Goal: Task Accomplishment & Management: Manage account settings

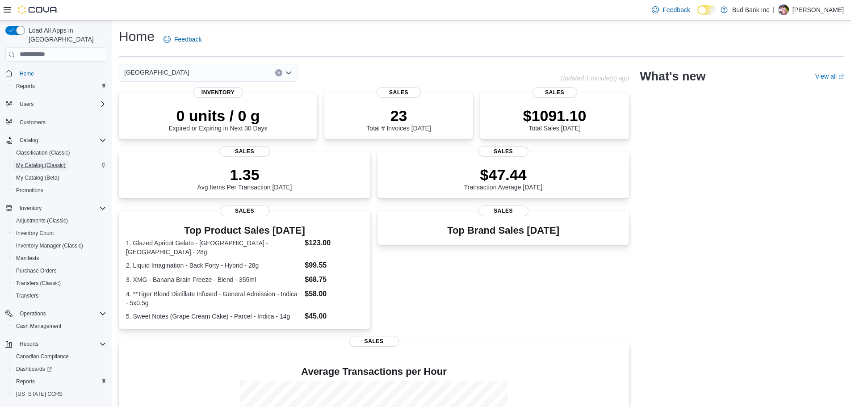
click at [44, 162] on span "My Catalog (Classic)" at bounding box center [41, 165] width 50 height 7
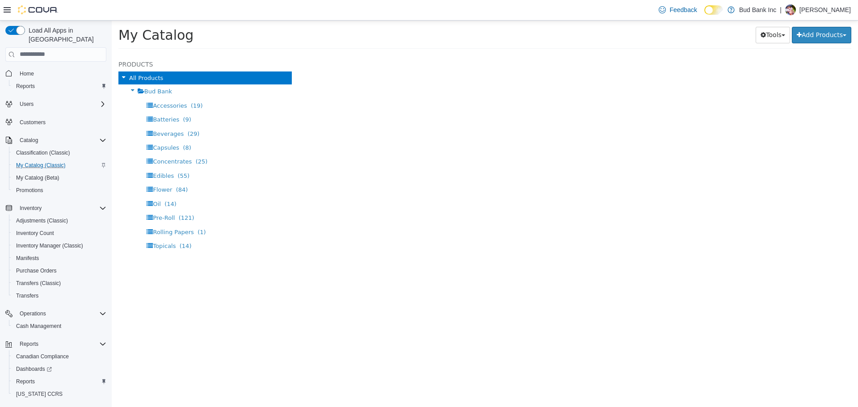
scroll to position [31, 0]
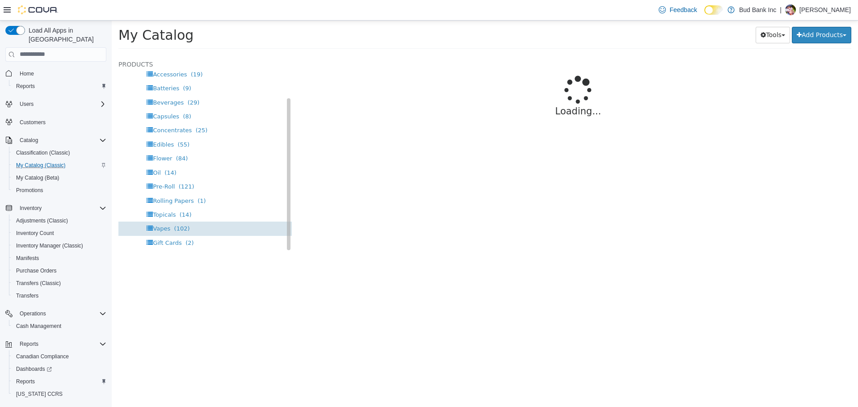
select select "**********"
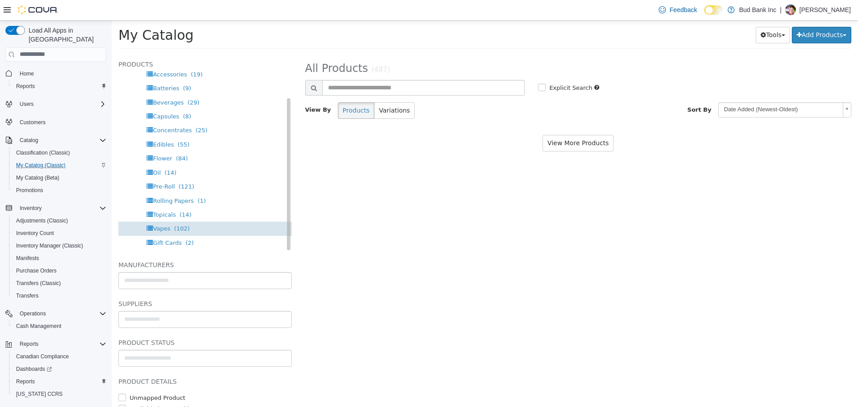
click at [168, 226] on span "Vapes (102)" at bounding box center [171, 228] width 37 height 7
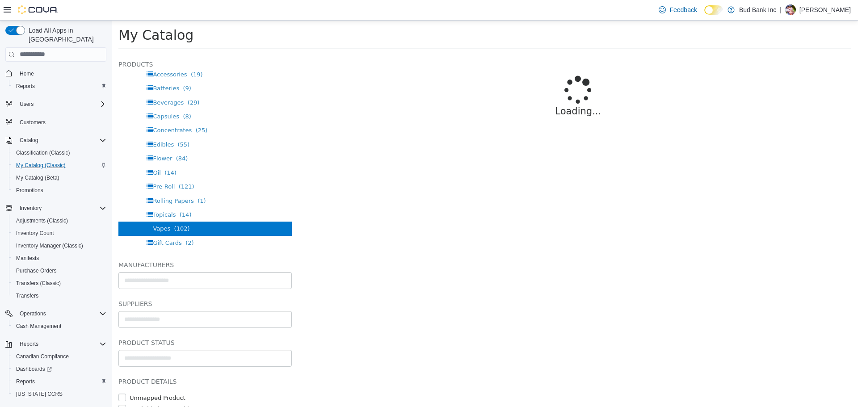
select select "**********"
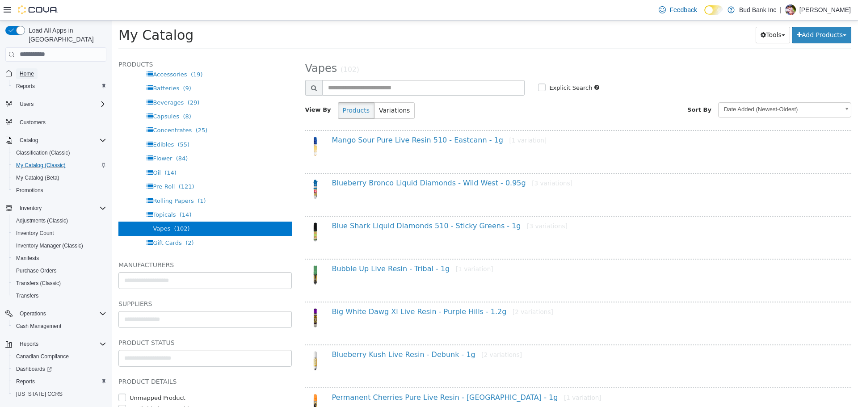
click at [30, 70] on span "Home" at bounding box center [27, 73] width 14 height 7
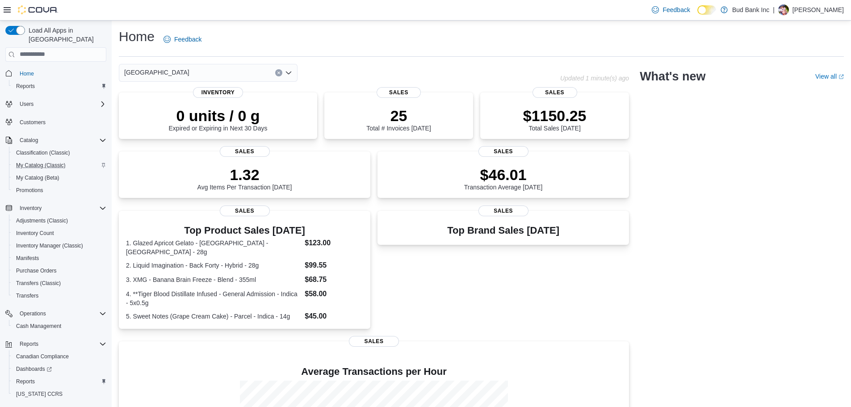
click at [683, 243] on div "Richmond Updated 1 minute(s) ago 0 units / 0 g Expired or Expiring in Next 30 D…" at bounding box center [481, 294] width 725 height 460
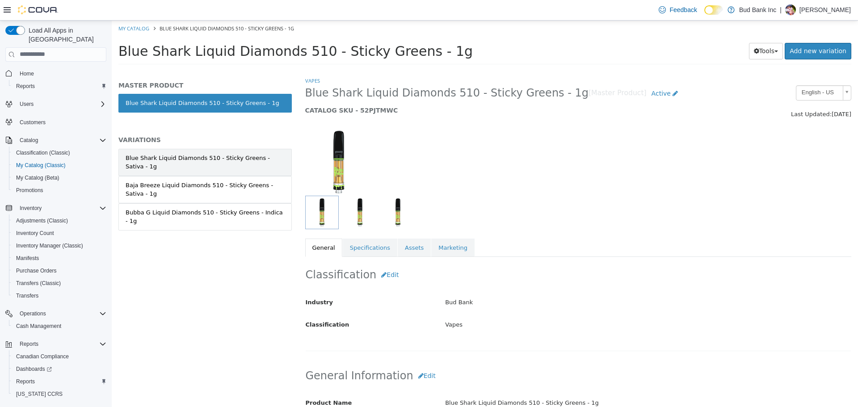
click at [206, 155] on div "Blue Shark Liquid Diamonds 510 - Sticky Greens - Sativa - 1g" at bounding box center [205, 161] width 159 height 17
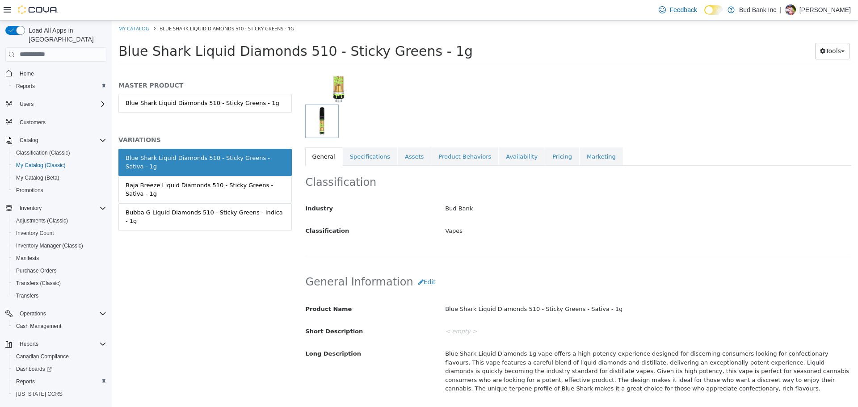
scroll to position [89, 0]
click at [366, 165] on link "Specifications" at bounding box center [370, 158] width 54 height 19
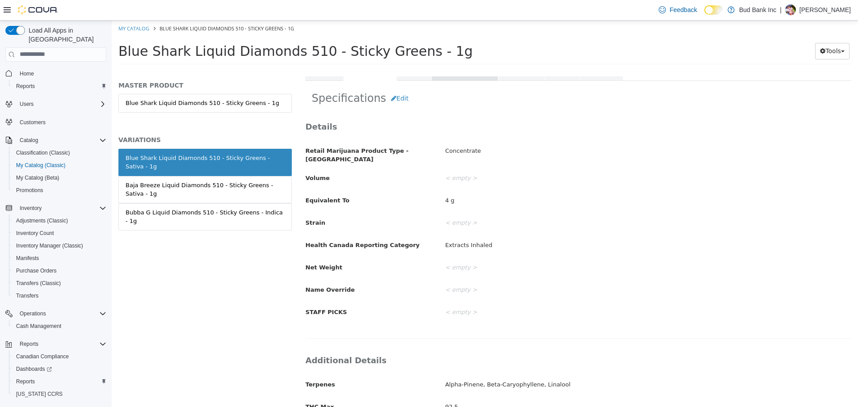
scroll to position [71, 0]
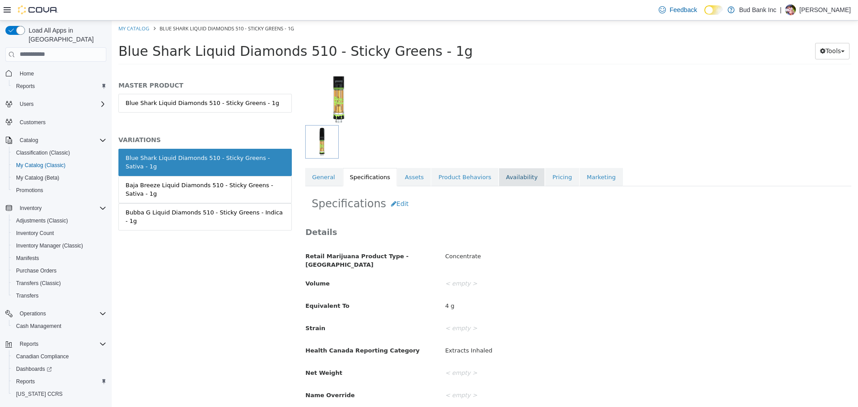
click at [513, 176] on link "Availability" at bounding box center [521, 177] width 46 height 19
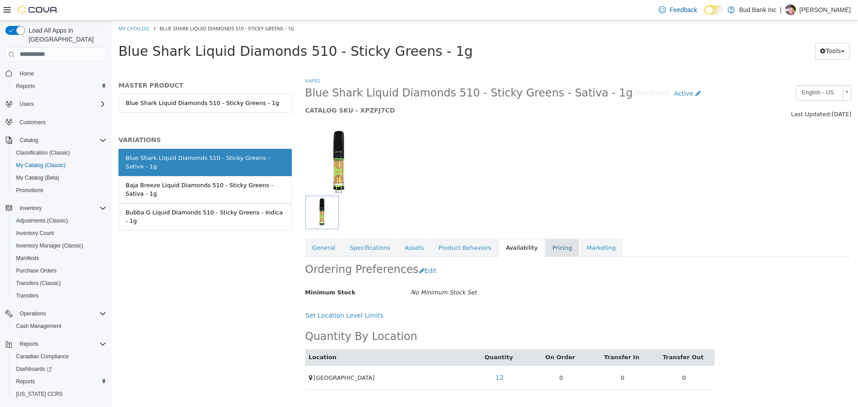
click at [545, 249] on link "Pricing" at bounding box center [562, 247] width 34 height 19
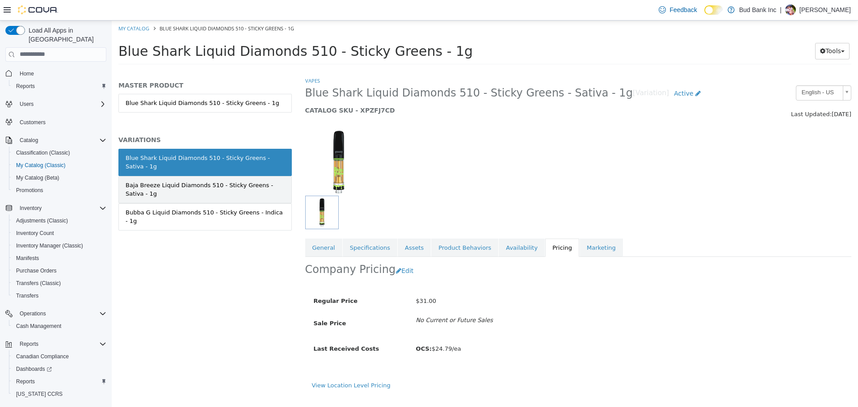
click at [246, 180] on div "Baja Breeze Liquid Diamonds 510 - Sticky Greens - Sativa - 1g" at bounding box center [205, 188] width 159 height 17
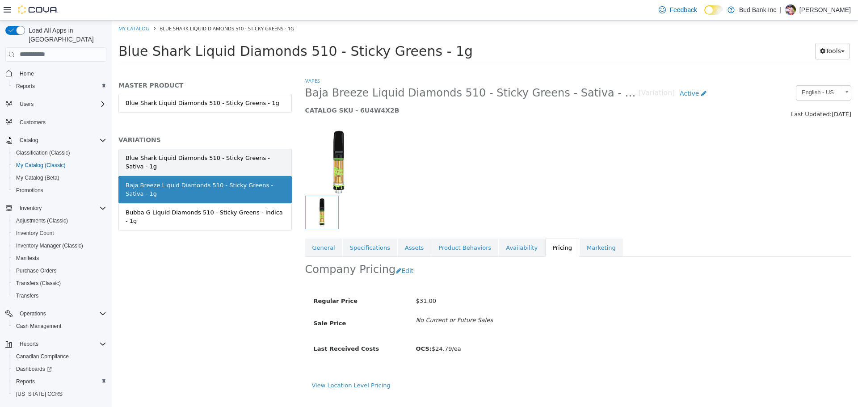
click at [232, 159] on div "Blue Shark Liquid Diamonds 510 - Sticky Greens - Sativa - 1g" at bounding box center [205, 161] width 159 height 17
